Goal: Obtain resource: Download file/media

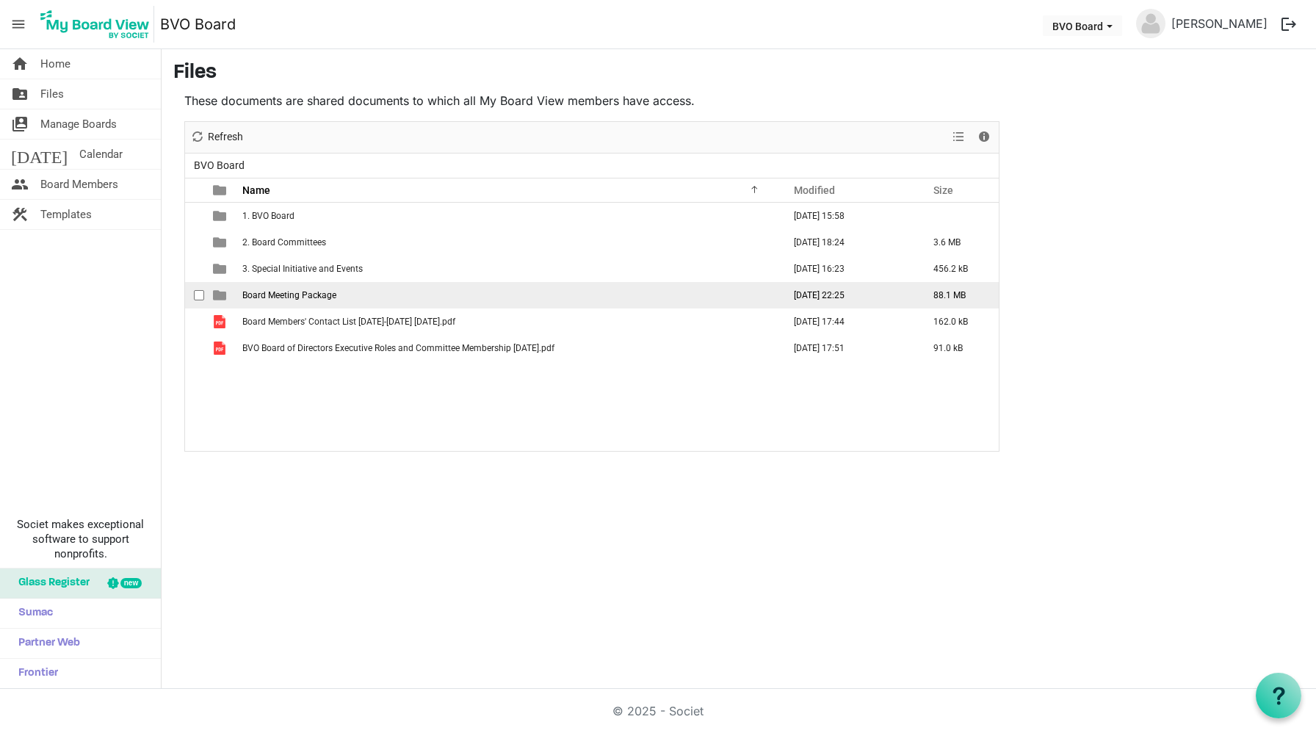
click at [279, 293] on span "Board Meeting Package" at bounding box center [289, 295] width 94 height 10
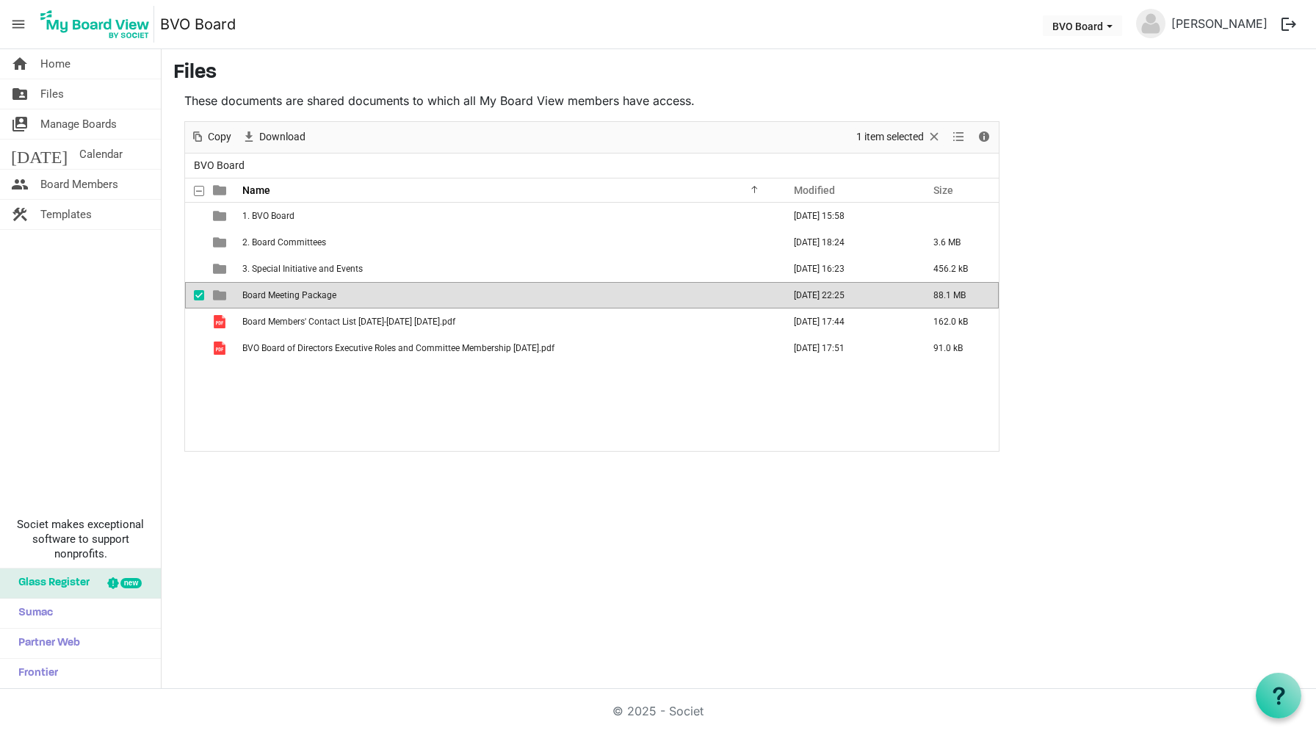
click at [279, 293] on span "Board Meeting Package" at bounding box center [289, 295] width 94 height 10
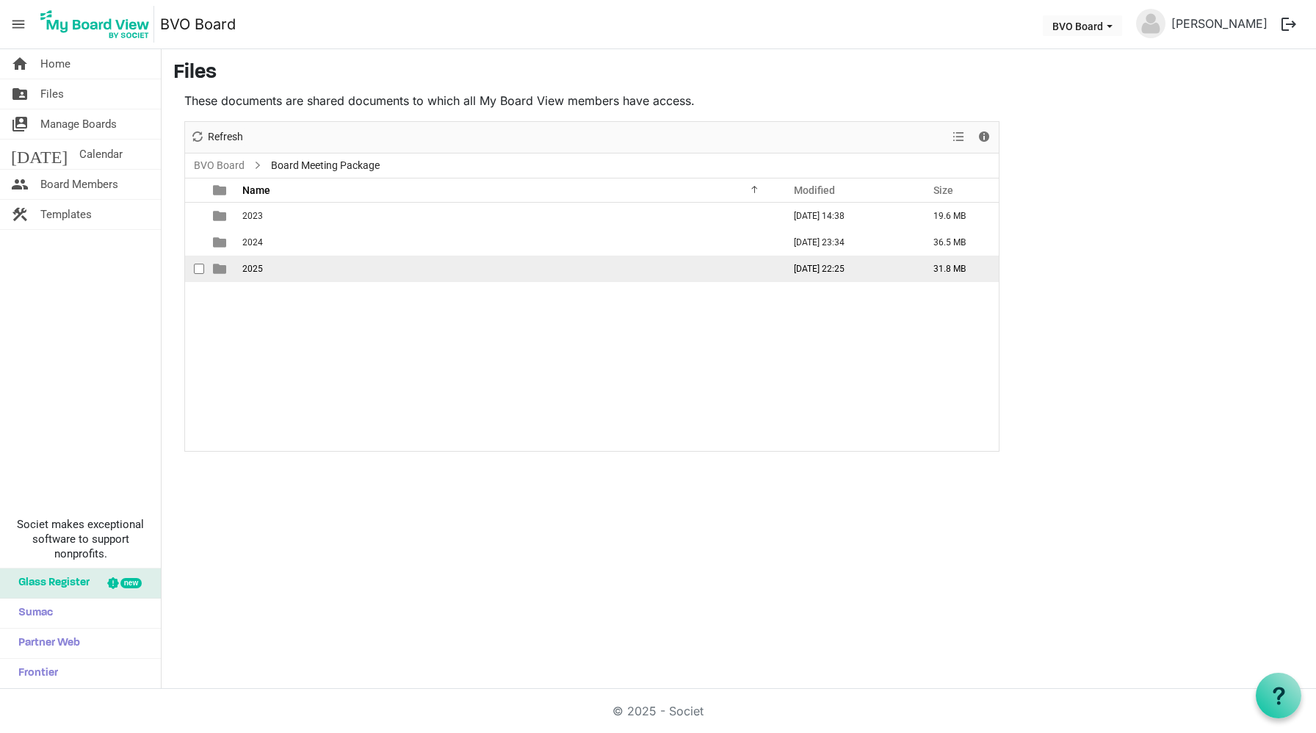
click at [249, 270] on span "2025" at bounding box center [252, 269] width 21 height 10
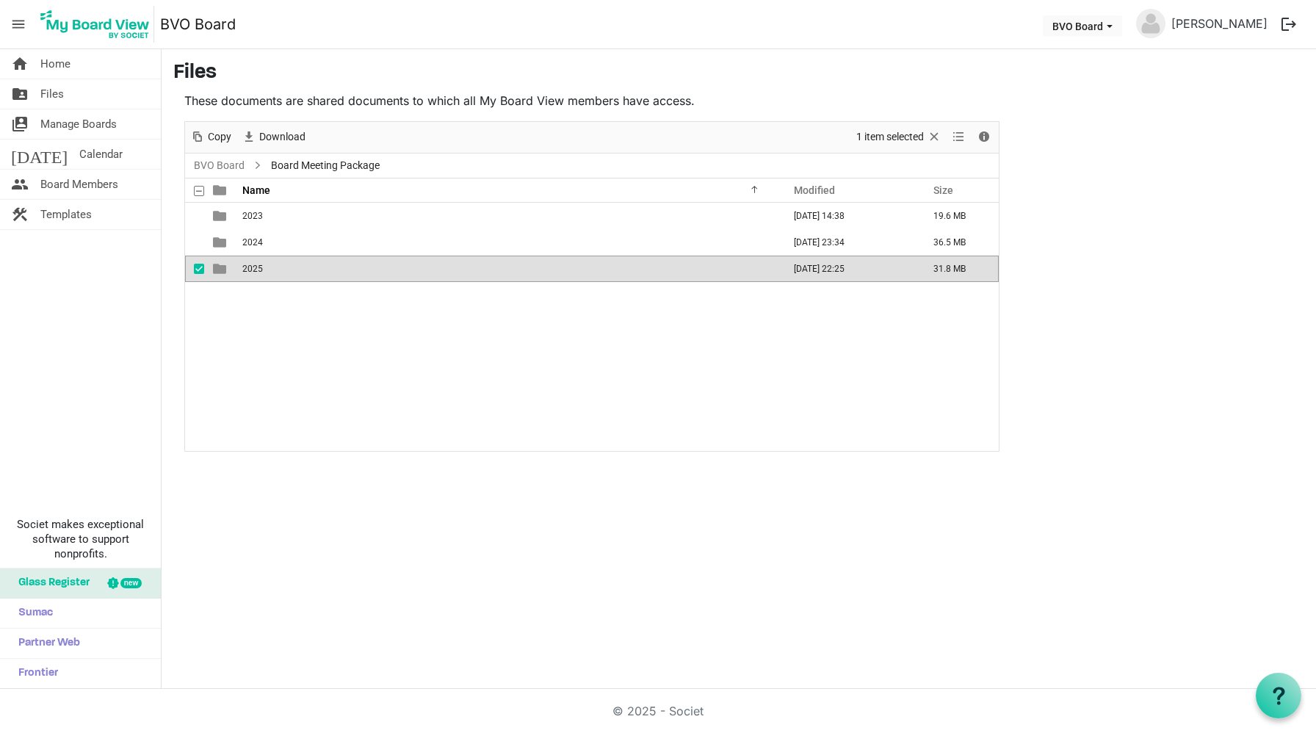
click at [249, 270] on span "2025" at bounding box center [252, 269] width 21 height 10
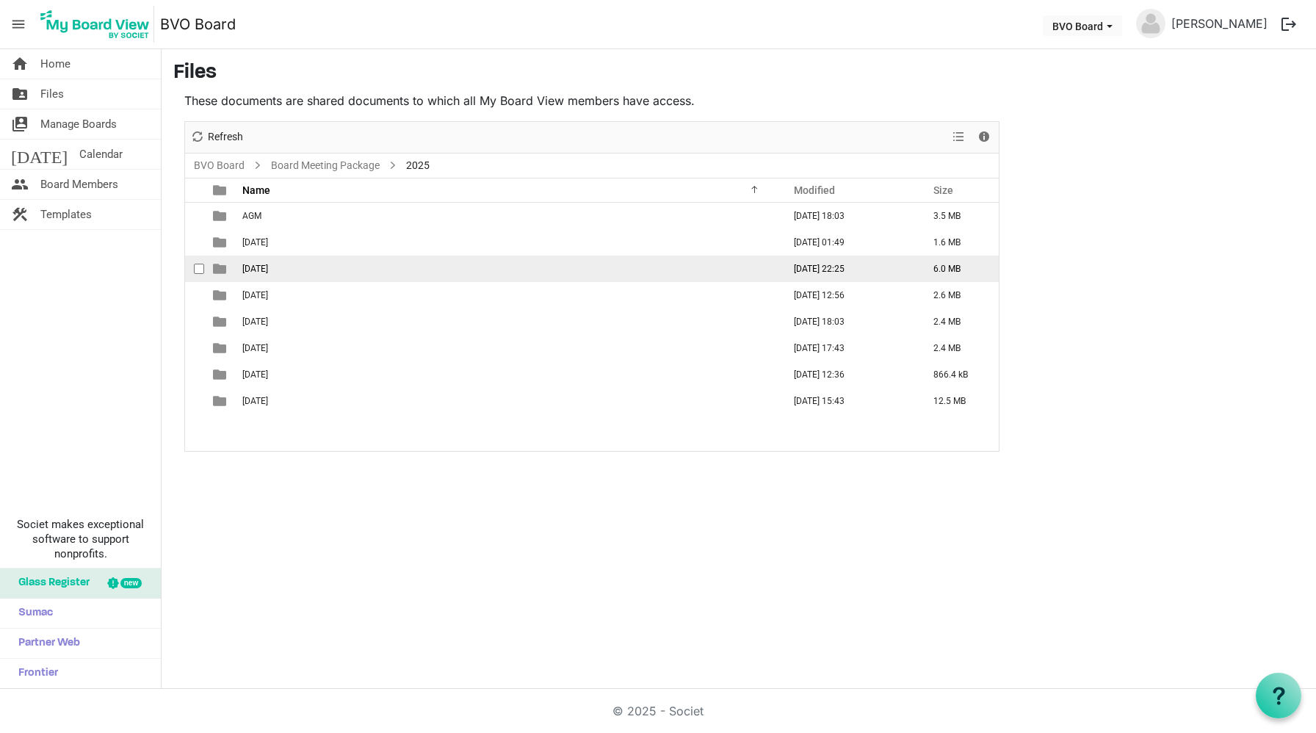
click at [262, 268] on span "[DATE]" at bounding box center [255, 269] width 26 height 10
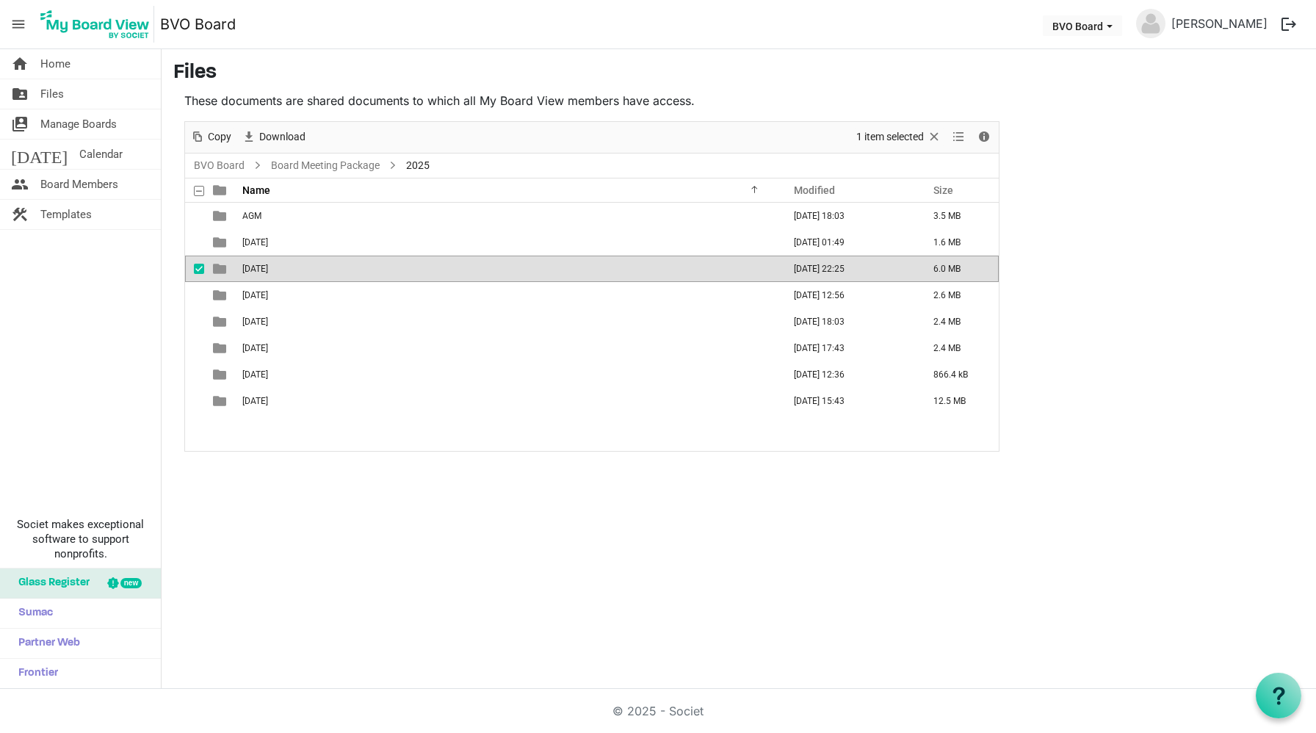
click at [262, 268] on span "[DATE]" at bounding box center [255, 269] width 26 height 10
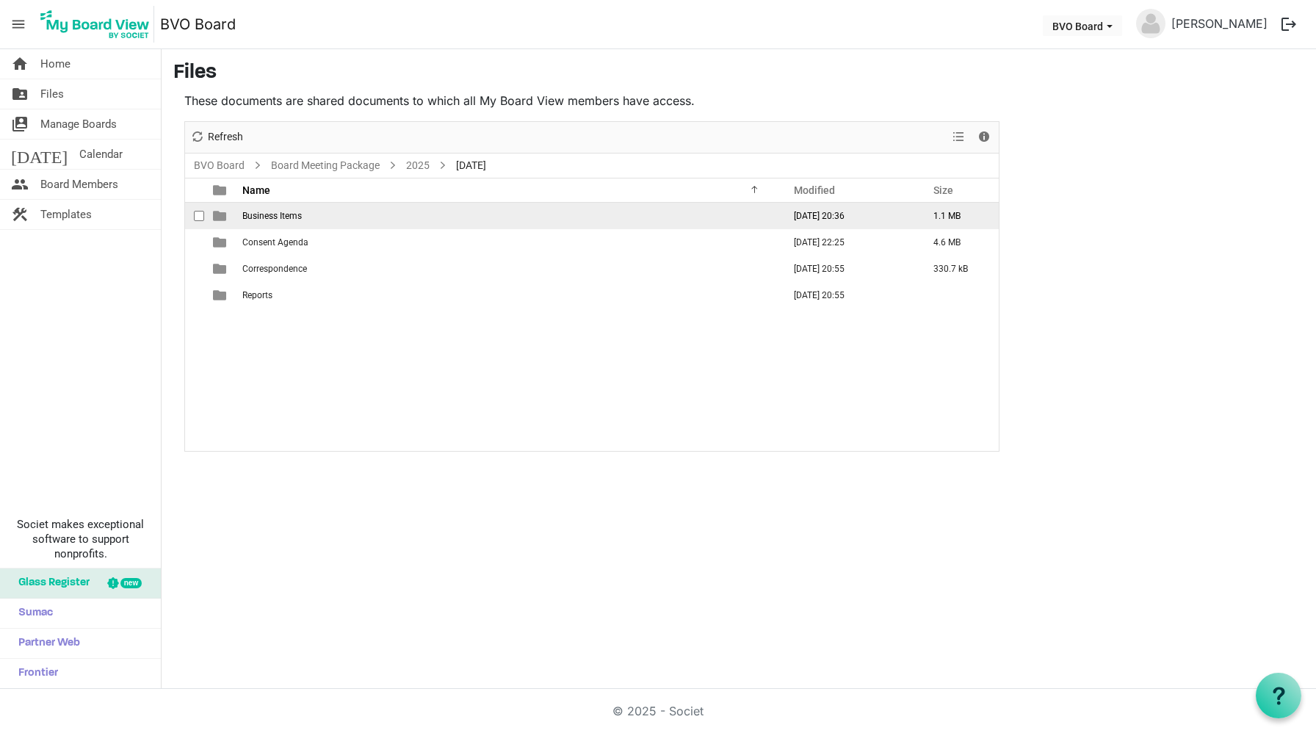
click at [290, 213] on span "Business Items" at bounding box center [271, 216] width 59 height 10
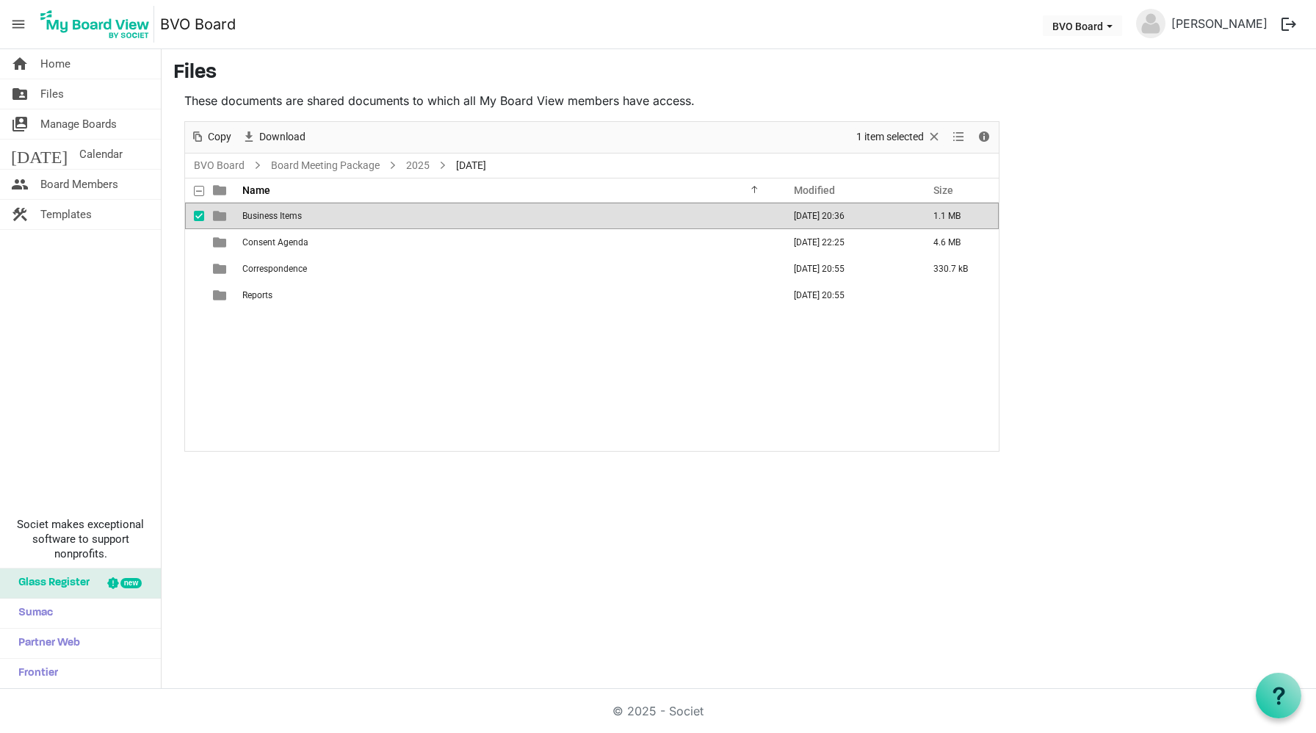
click at [290, 213] on span "Business Items" at bounding box center [271, 216] width 59 height 10
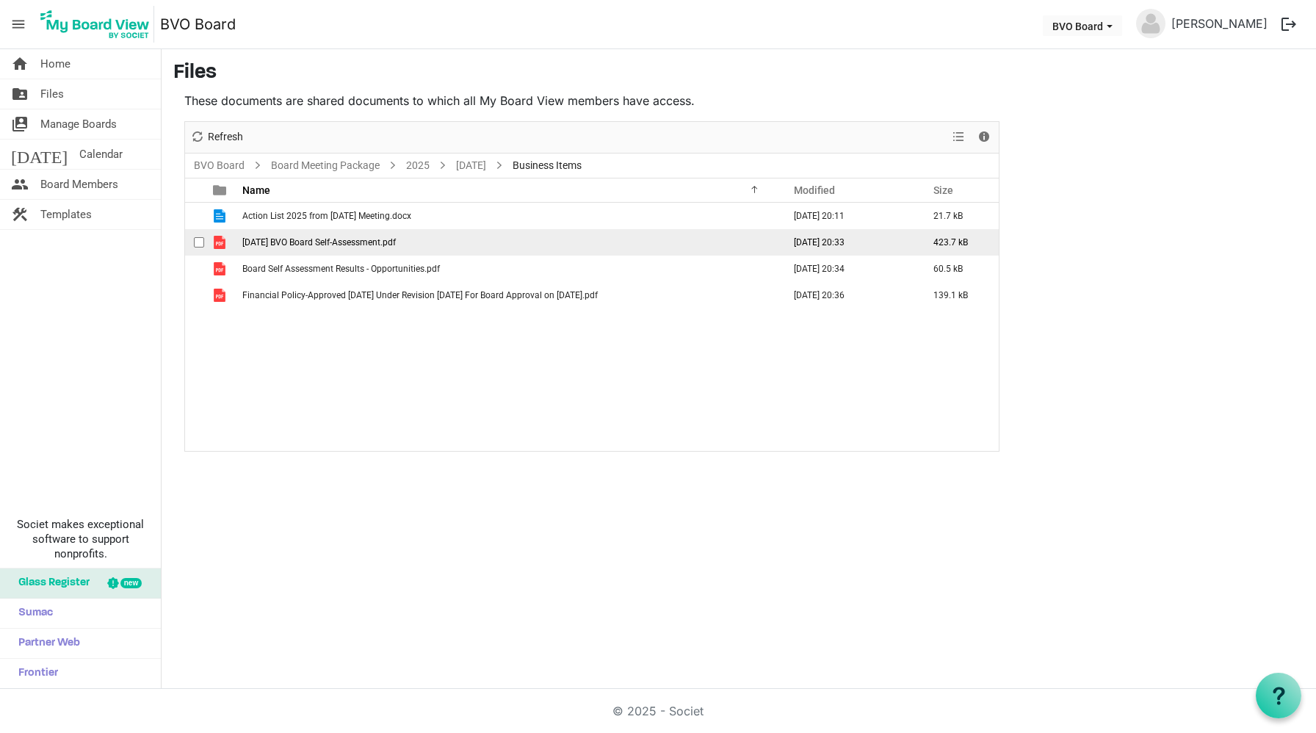
click at [319, 241] on span "[DATE] BVO Board Self-Assessment.pdf" at bounding box center [318, 242] width 153 height 10
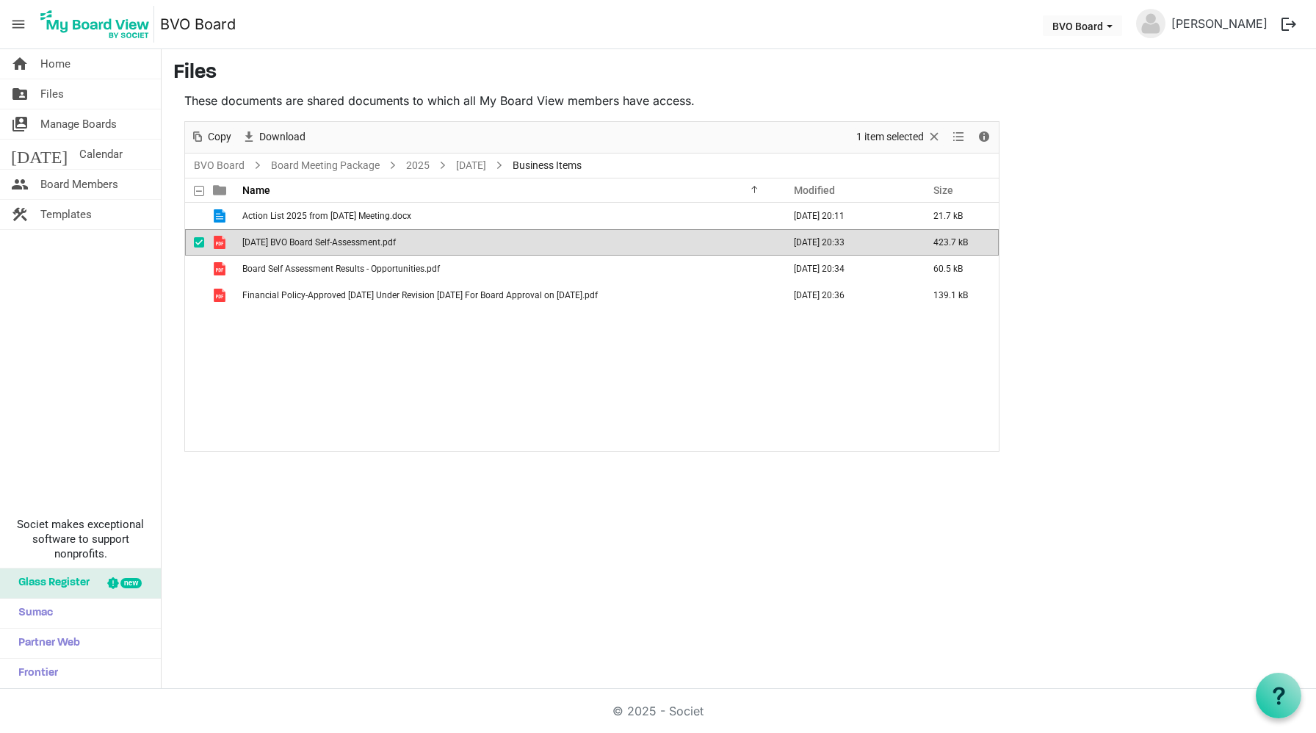
click at [319, 241] on span "[DATE] BVO Board Self-Assessment.pdf" at bounding box center [318, 242] width 153 height 10
click at [349, 239] on span "[DATE] BVO Board Self-Assessment.pdf" at bounding box center [318, 242] width 153 height 10
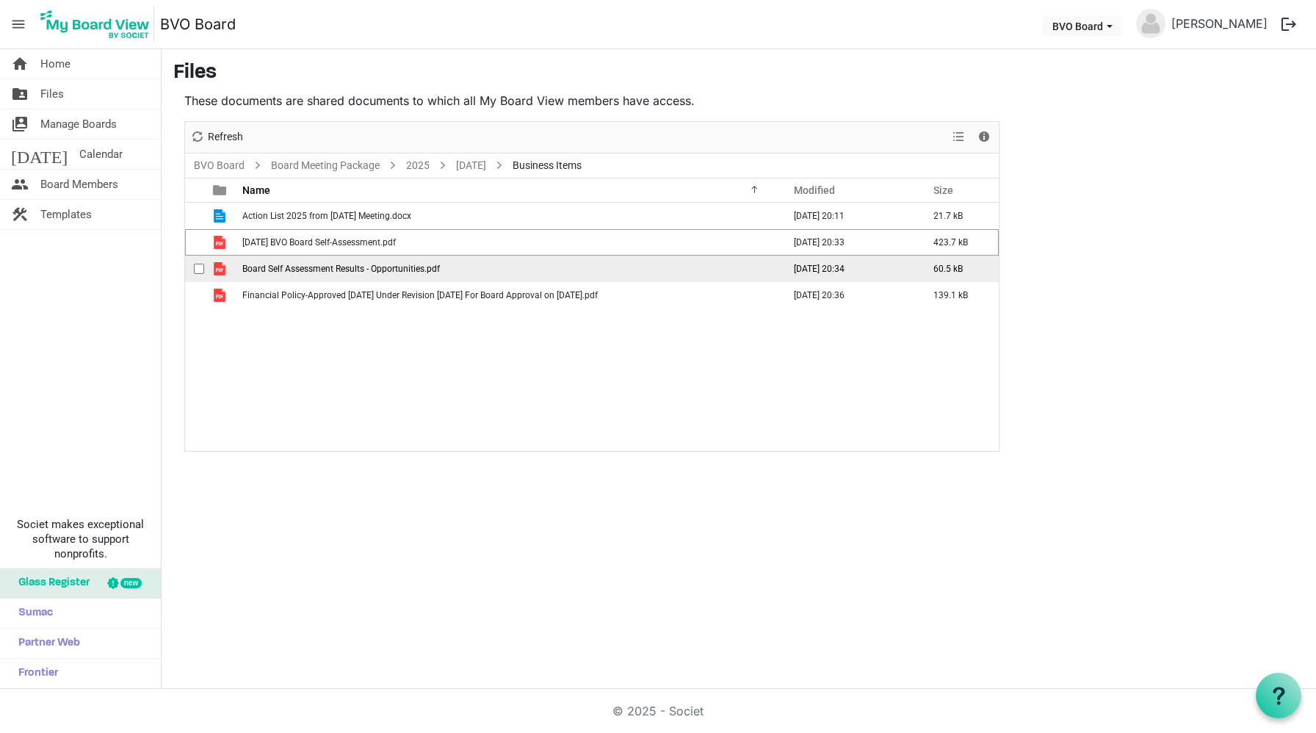
click at [342, 268] on span "Board Self Assessment Results - Opportunities.pdf" at bounding box center [341, 269] width 198 height 10
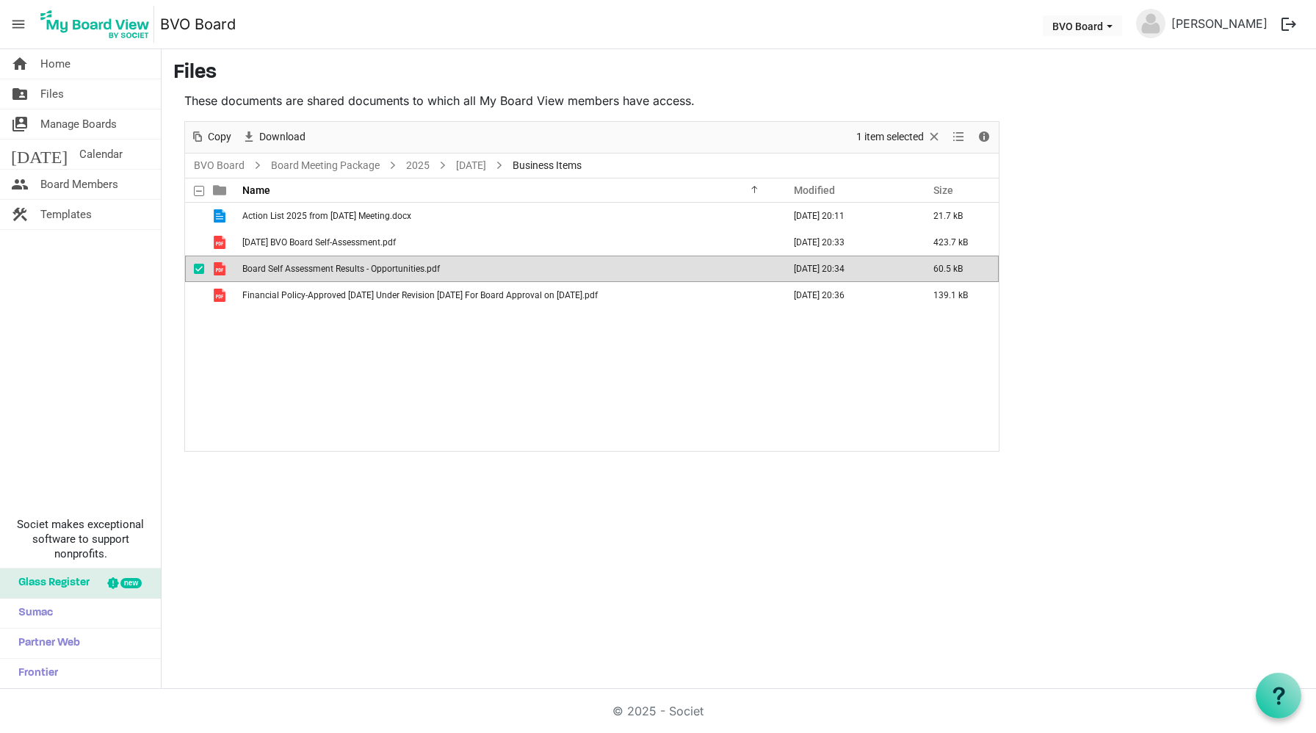
click at [342, 268] on span "Board Self Assessment Results - Opportunities.pdf" at bounding box center [341, 269] width 198 height 10
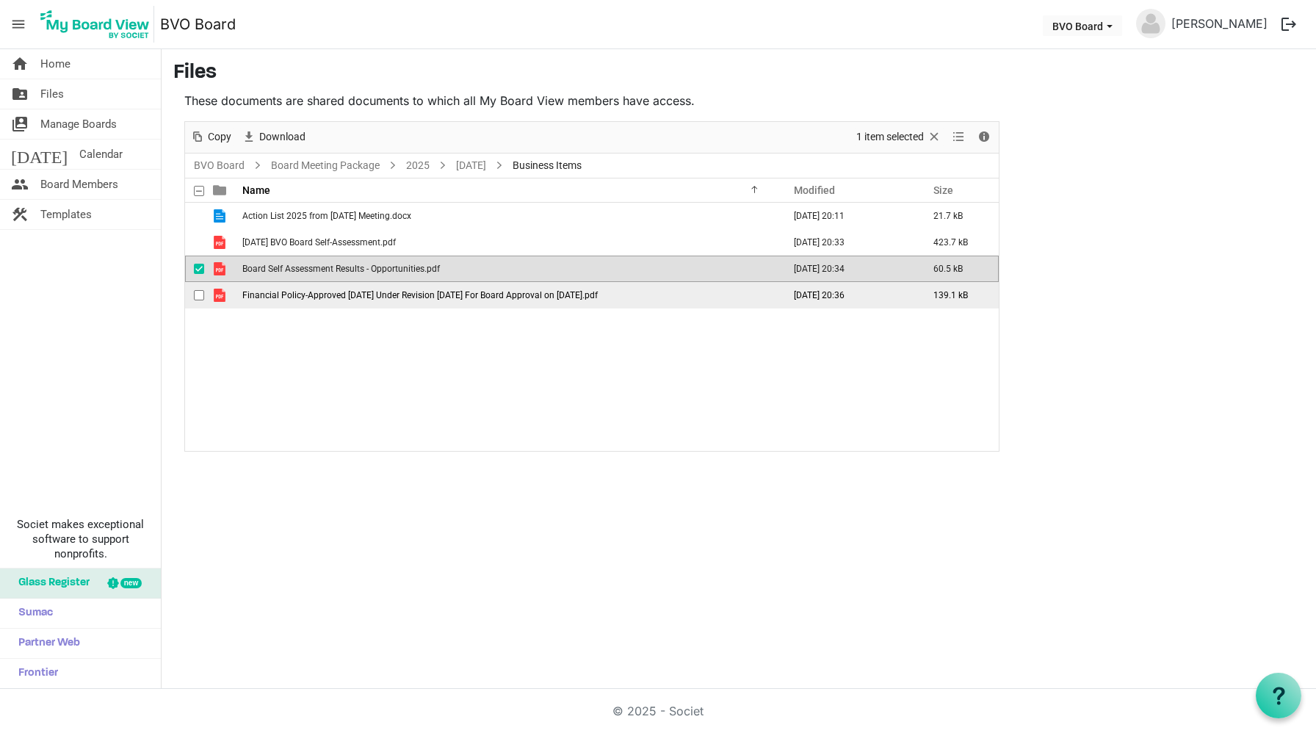
click at [379, 293] on span "Financial Policy-Approved [DATE] Under Revision [DATE] For Board Approval on [D…" at bounding box center [419, 295] width 355 height 10
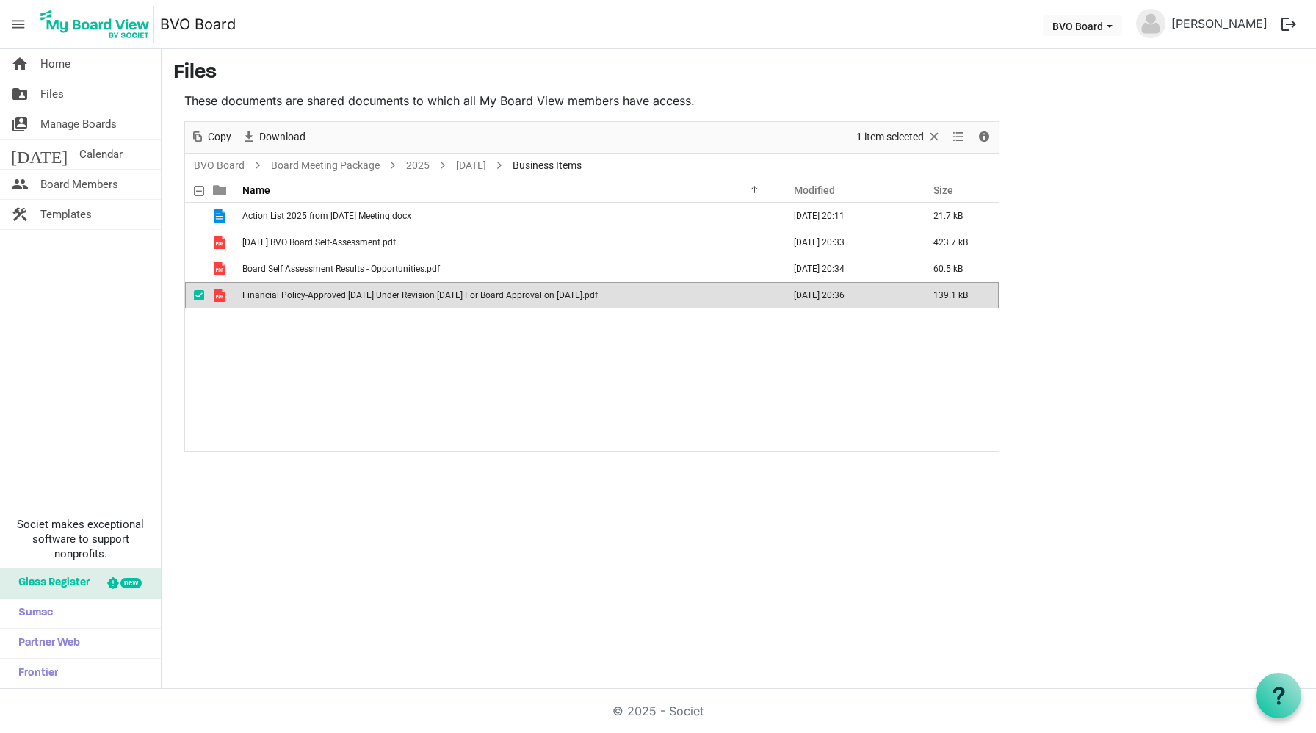
click at [379, 293] on span "Financial Policy-Approved [DATE] Under Revision [DATE] For Board Approval on [D…" at bounding box center [419, 295] width 355 height 10
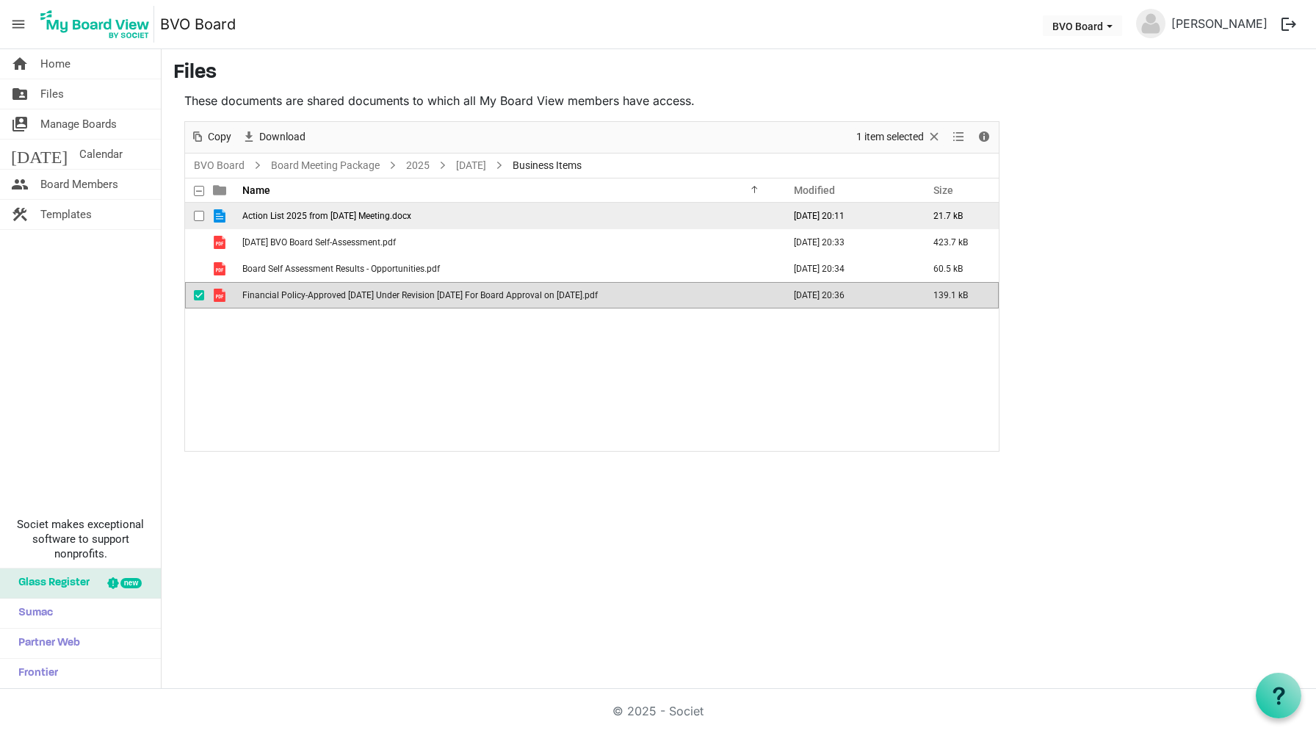
click at [339, 217] on span "Action List 2025 from [DATE] Meeting.docx" at bounding box center [326, 216] width 169 height 10
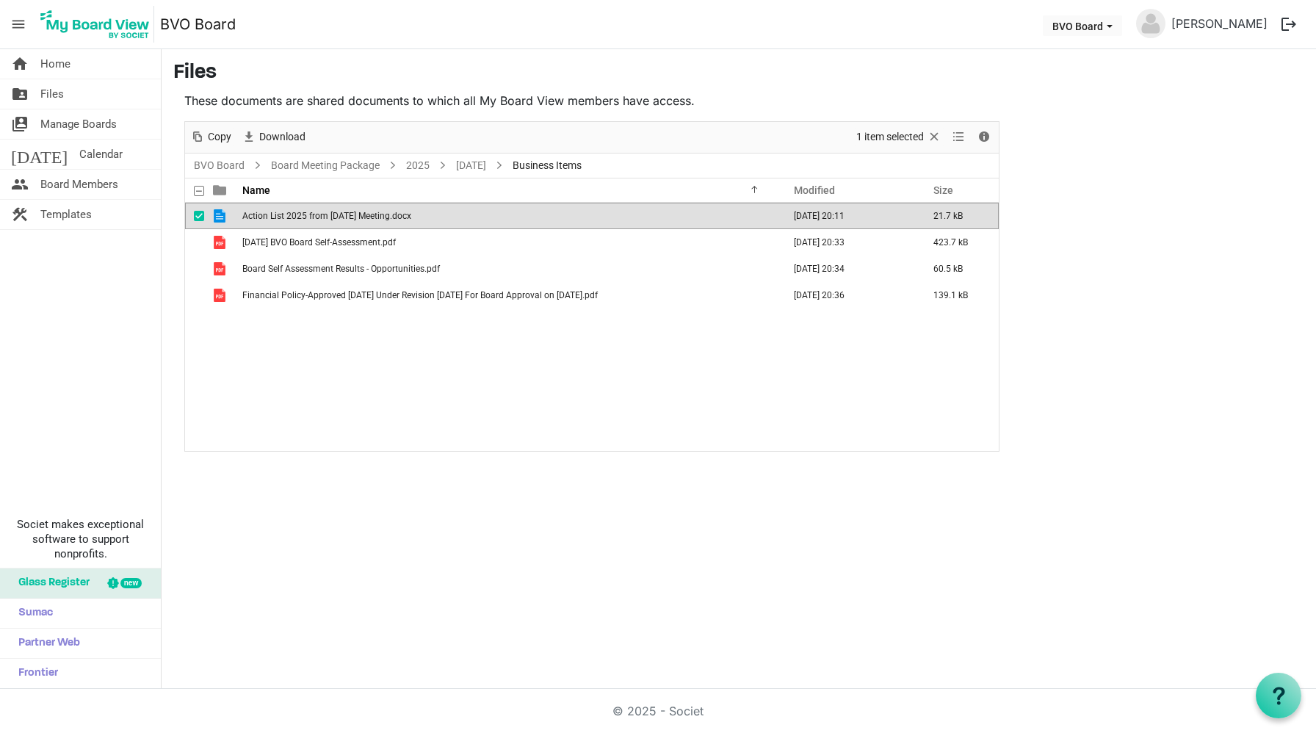
click at [339, 217] on span "Action List 2025 from [DATE] Meeting.docx" at bounding box center [326, 216] width 169 height 10
click at [1131, 0] on nav "menu BVO Board BVO Board [PERSON_NAME] logout" at bounding box center [658, 24] width 1316 height 49
